Goal: Task Accomplishment & Management: Manage account settings

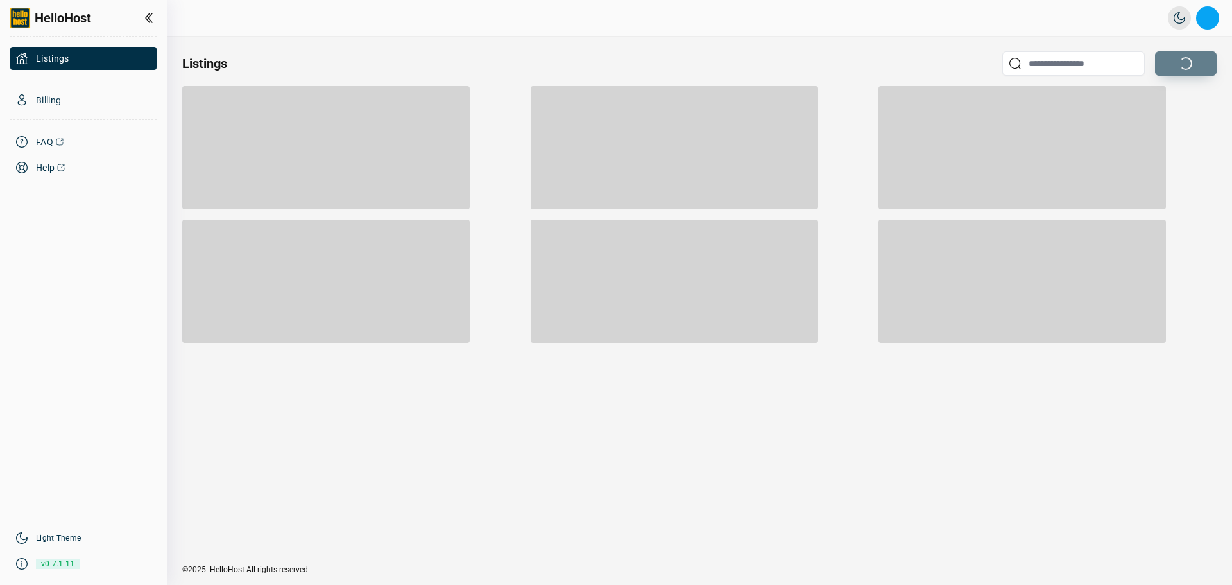
click at [1205, 22] on button "Open profile menu" at bounding box center [1207, 17] width 23 height 23
click at [1137, 102] on li "Sign out" at bounding box center [1143, 97] width 134 height 23
click at [53, 56] on span "Listings" at bounding box center [52, 58] width 33 height 13
click at [44, 102] on span "Billing" at bounding box center [48, 100] width 25 height 13
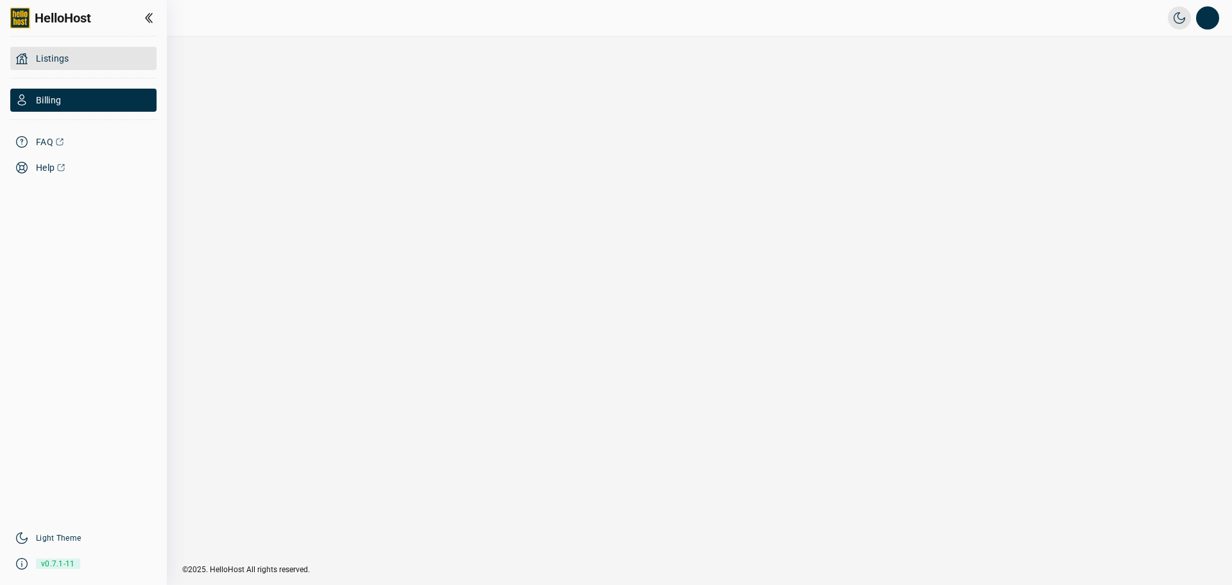
click at [64, 56] on span "Listings" at bounding box center [52, 58] width 33 height 13
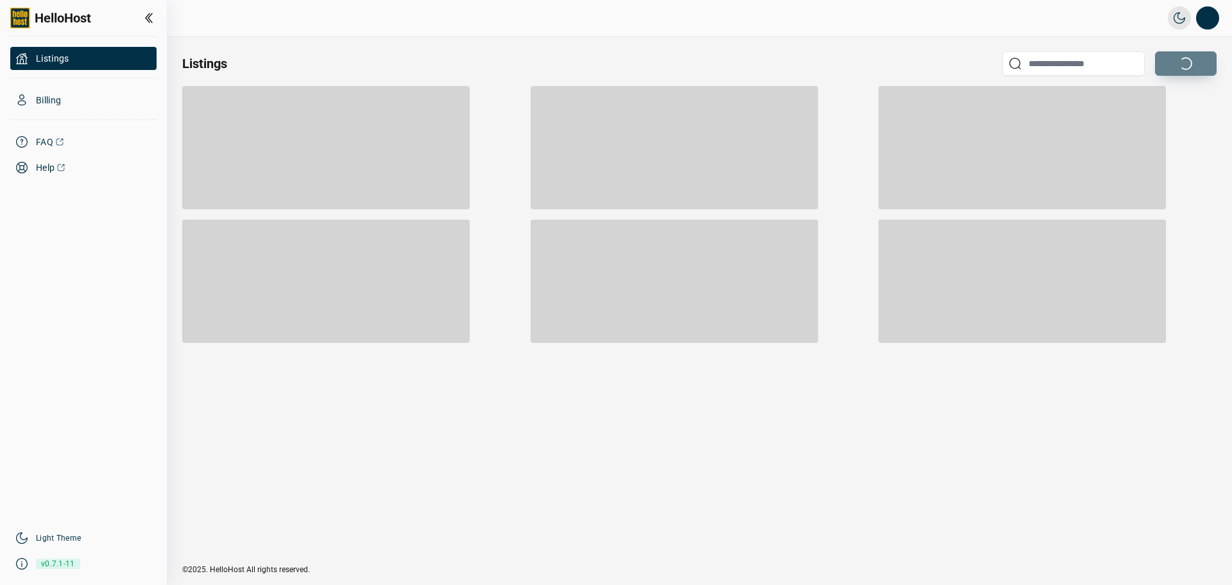
click at [500, 64] on div "Listings" at bounding box center [699, 63] width 1035 height 24
click at [49, 96] on span "Billing" at bounding box center [48, 100] width 25 height 13
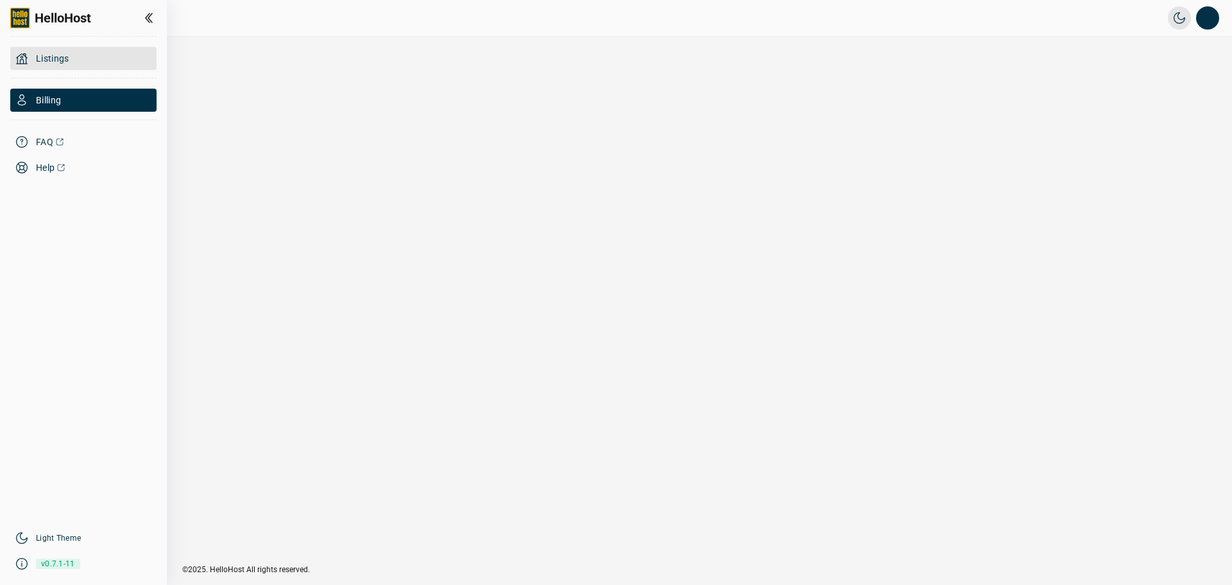
click at [82, 53] on div "Listings" at bounding box center [83, 58] width 146 height 23
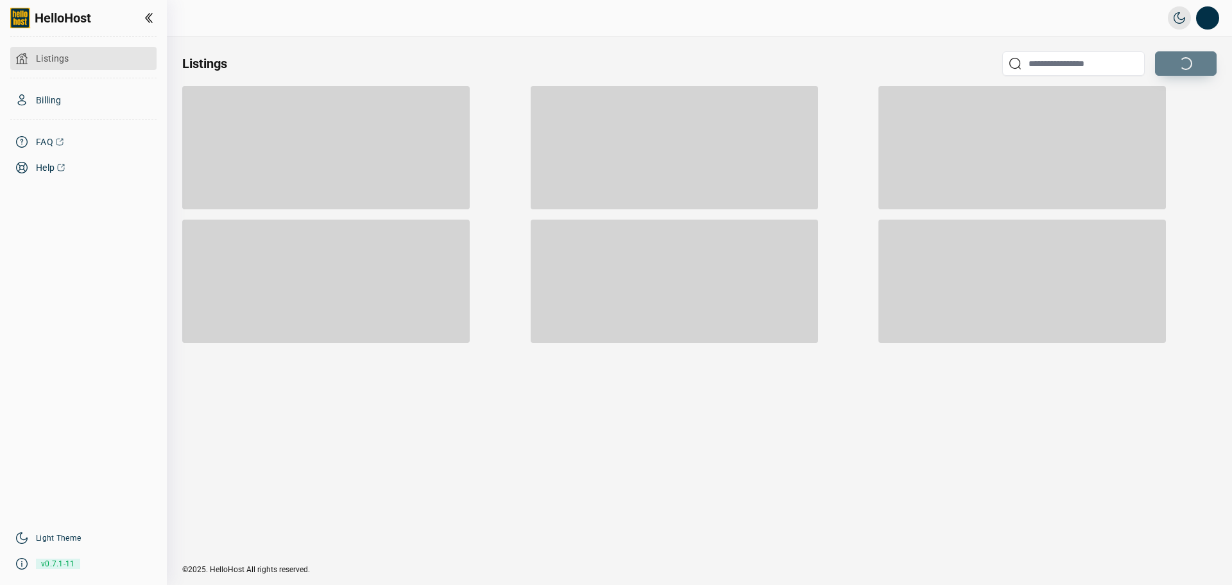
click at [55, 55] on span "Listings" at bounding box center [52, 58] width 33 height 13
click at [47, 96] on span "Billing" at bounding box center [48, 100] width 25 height 13
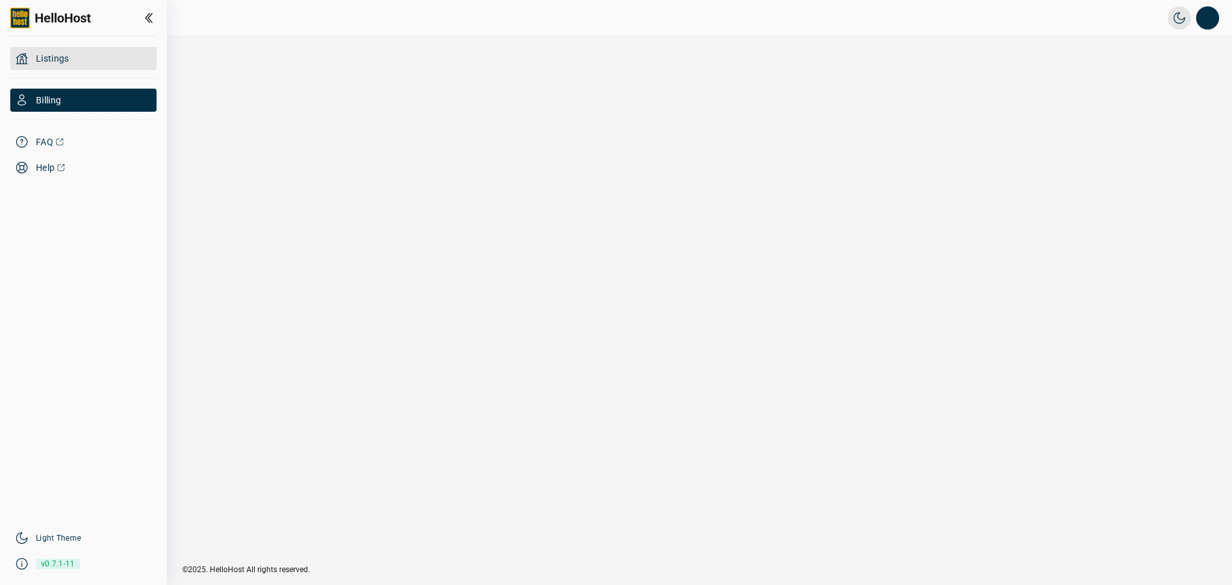
click at [63, 59] on span "Listings" at bounding box center [52, 58] width 33 height 13
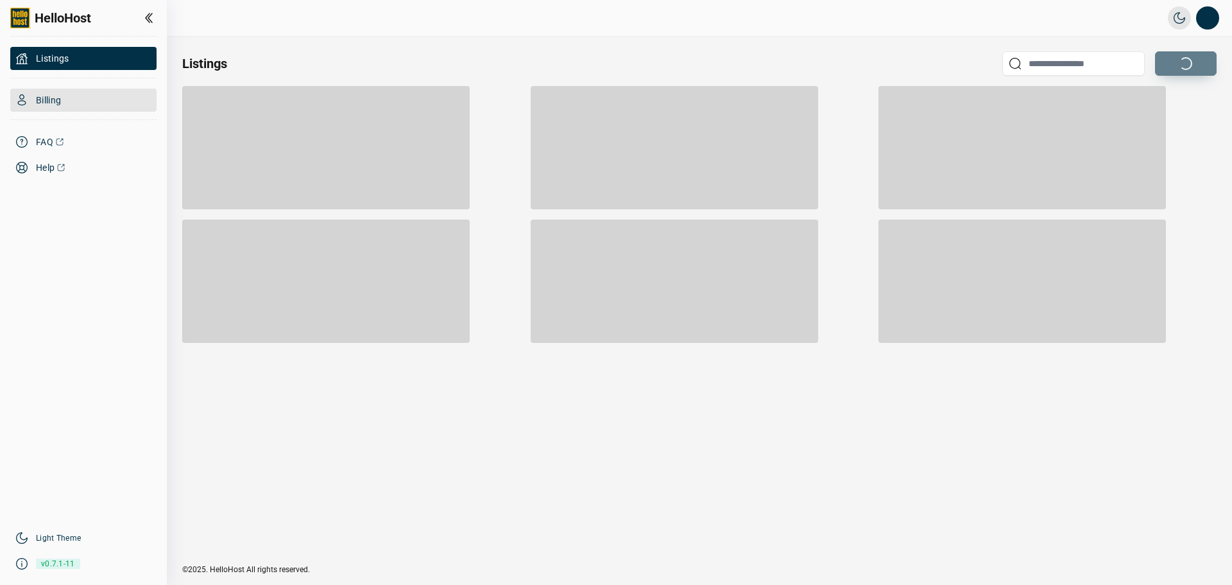
click at [64, 103] on div "Billing" at bounding box center [83, 100] width 146 height 23
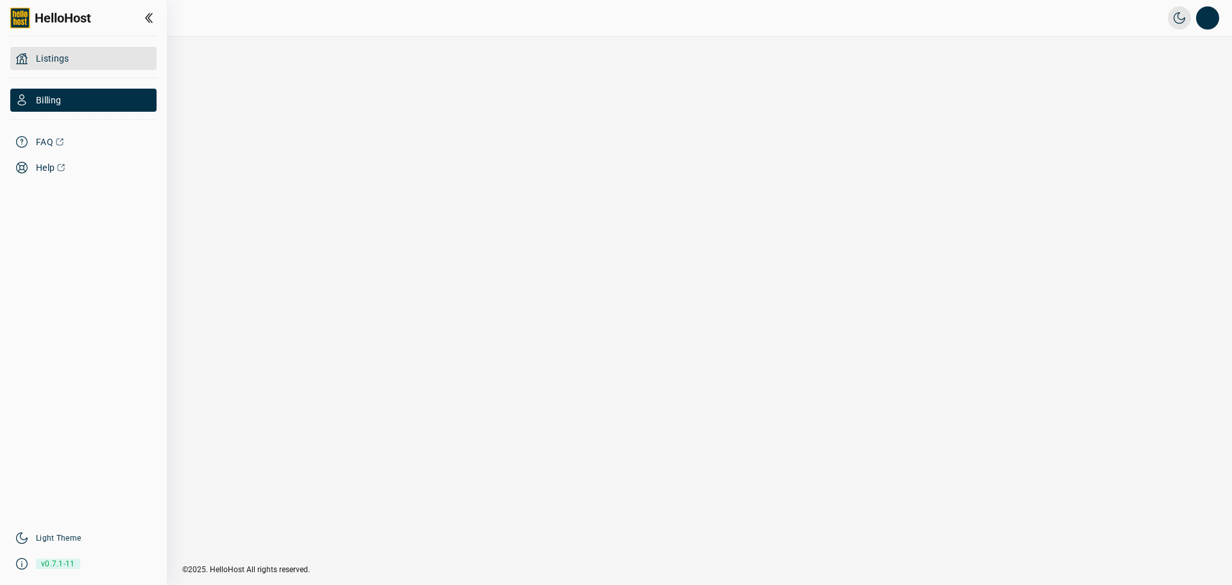
click at [57, 59] on span "Listings" at bounding box center [52, 58] width 33 height 13
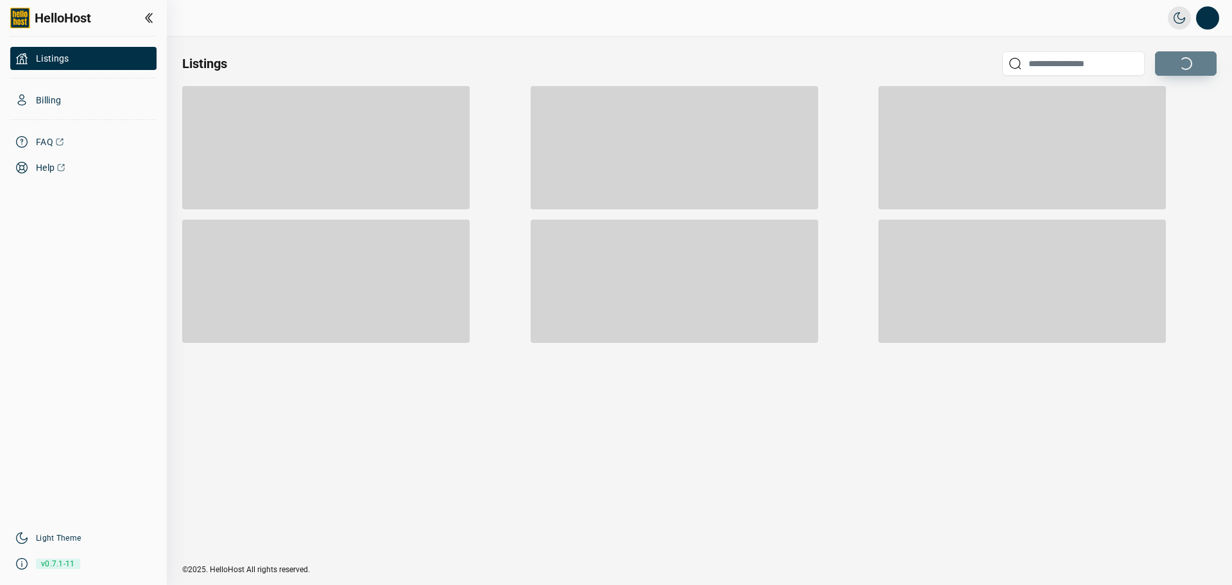
click at [669, 55] on div "Listings" at bounding box center [699, 63] width 1035 height 24
click at [1209, 13] on button "Open profile menu" at bounding box center [1207, 17] width 23 height 23
click at [1134, 99] on li "Sign out" at bounding box center [1143, 97] width 134 height 23
